Goal: Check status: Check status

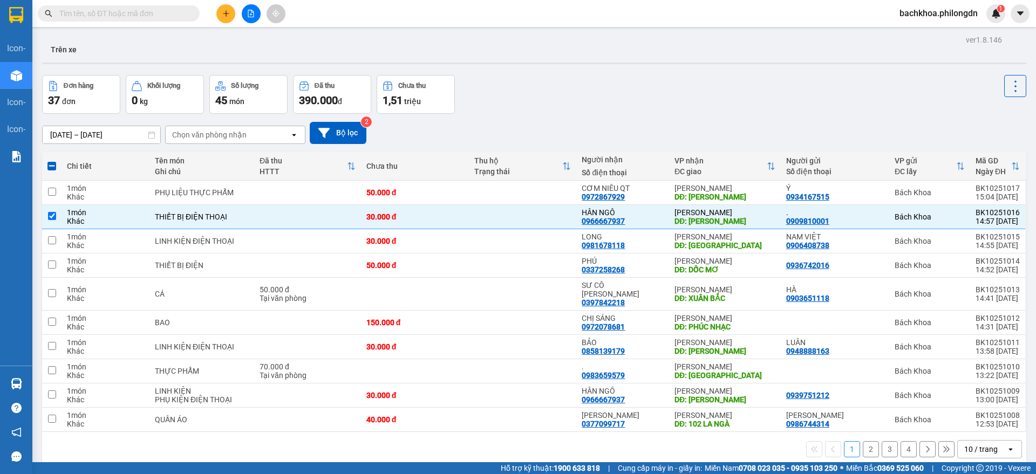
paste input "0979560934"
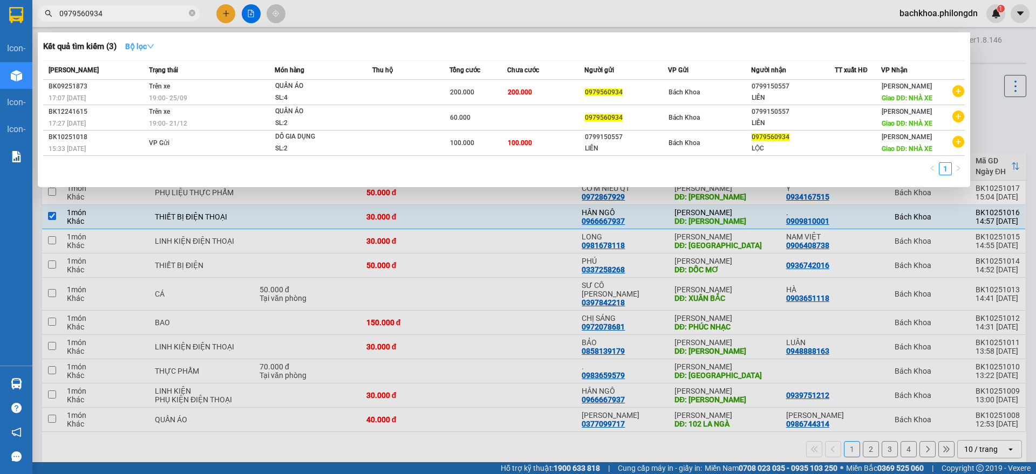
type input "0979560934"
click at [150, 42] on strong "Bộ lọc" at bounding box center [139, 46] width 29 height 9
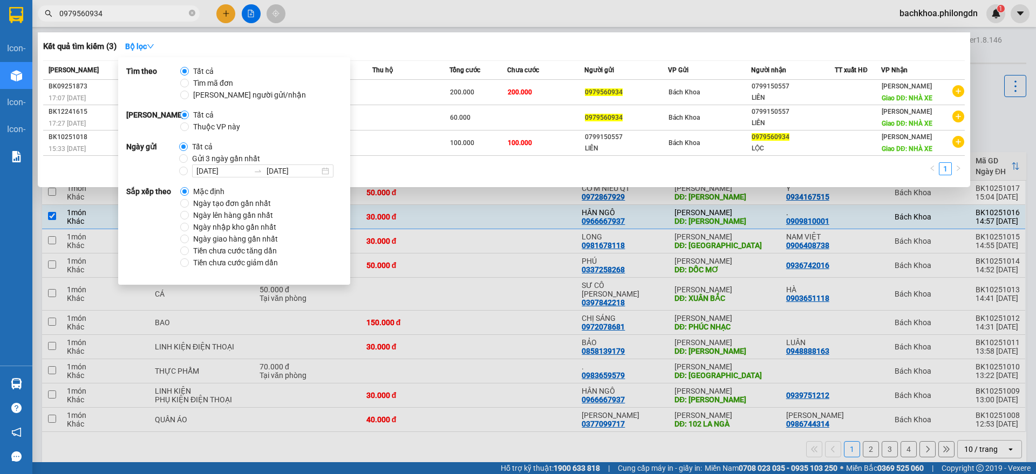
click at [176, 157] on strong "Ngày gửi" at bounding box center [152, 159] width 53 height 37
click at [180, 157] on input "Gửi 3 ngày gần nhất" at bounding box center [183, 158] width 9 height 9
radio input "true"
radio input "false"
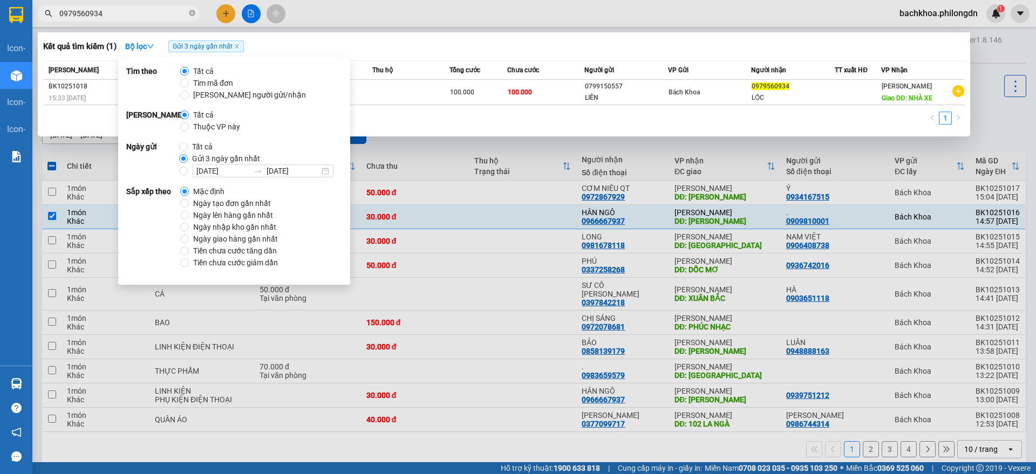
click at [638, 129] on div "1" at bounding box center [504, 121] width 922 height 19
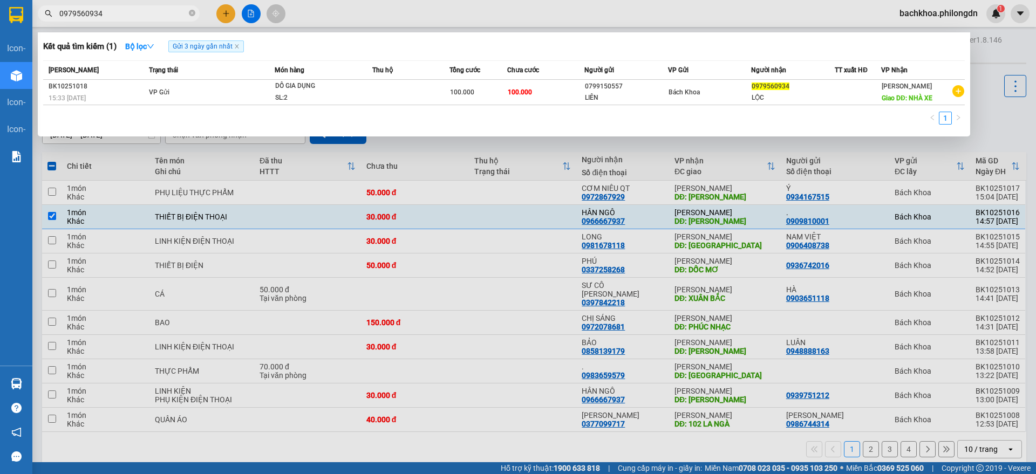
click at [775, 243] on div at bounding box center [518, 237] width 1036 height 474
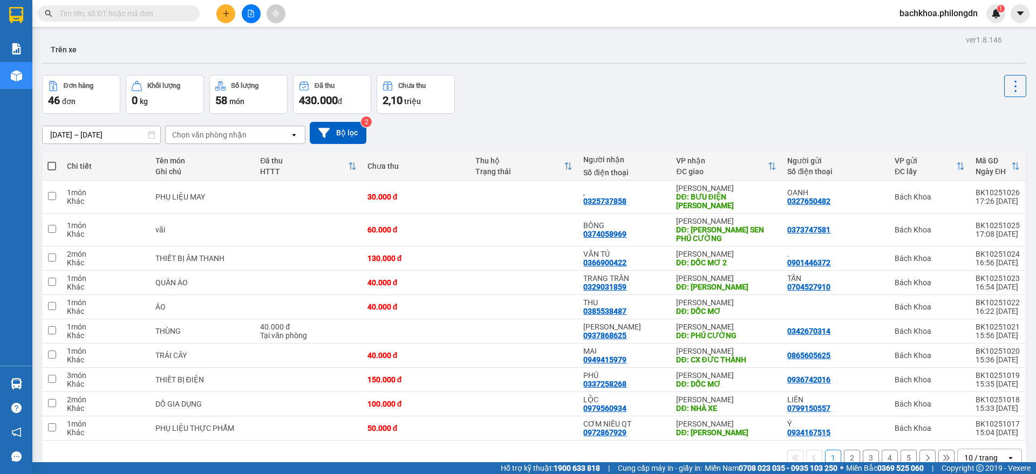
click at [638, 75] on div "Đơn hàng 46 đơn Khối lượng 0 kg Số lượng 58 món Đã thu 430.000 đ Chưa thu 2,10 …" at bounding box center [534, 94] width 984 height 39
